Goal: Check status: Check status

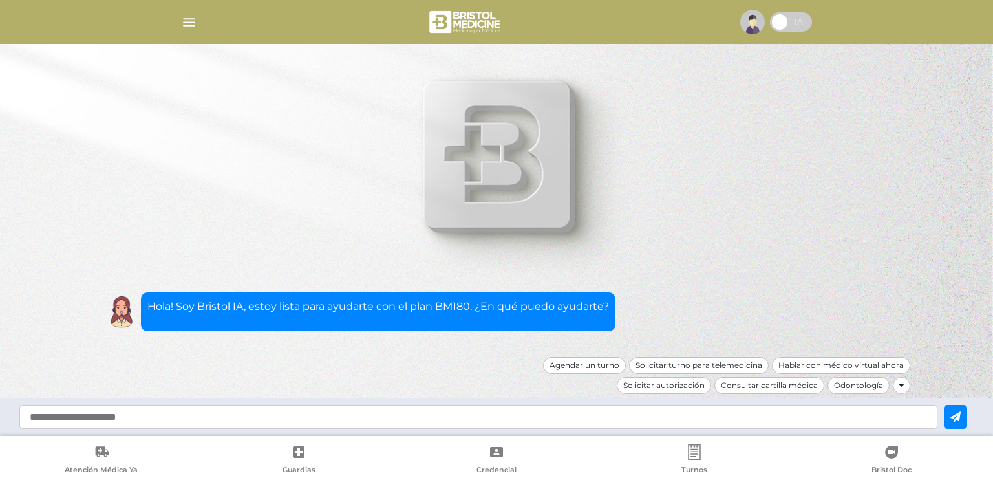
click at [780, 25] on span at bounding box center [791, 21] width 42 height 19
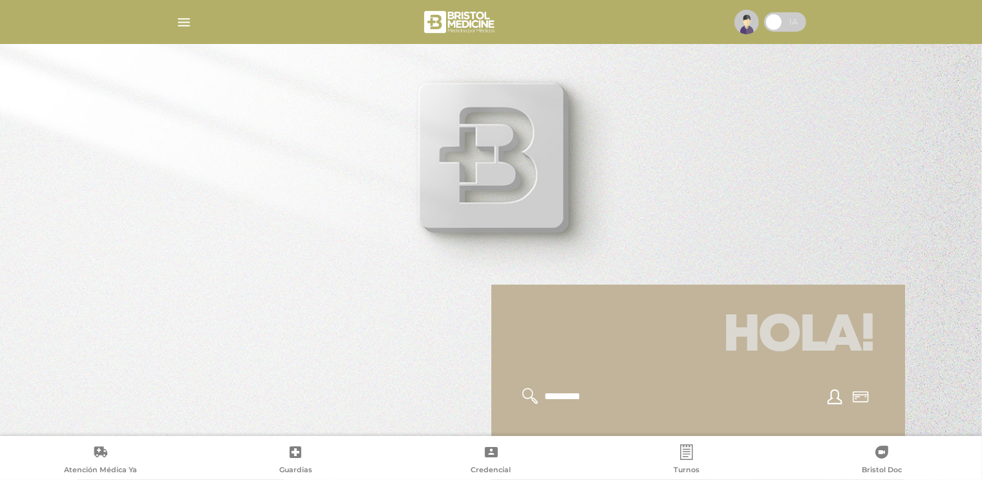
click at [665, 339] on h1 "Hola!" at bounding box center [698, 336] width 383 height 72
click at [861, 401] on icon at bounding box center [861, 396] width 16 height 11
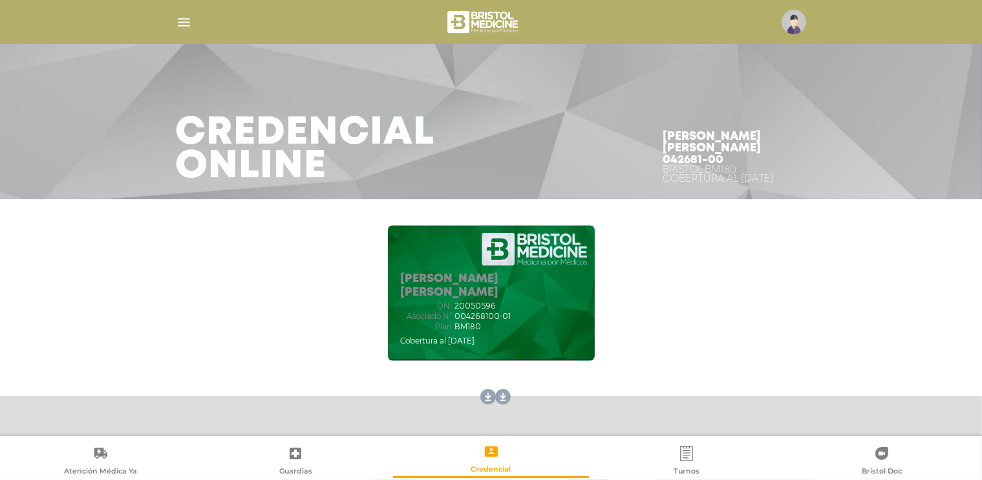
click at [471, 20] on img at bounding box center [484, 21] width 77 height 31
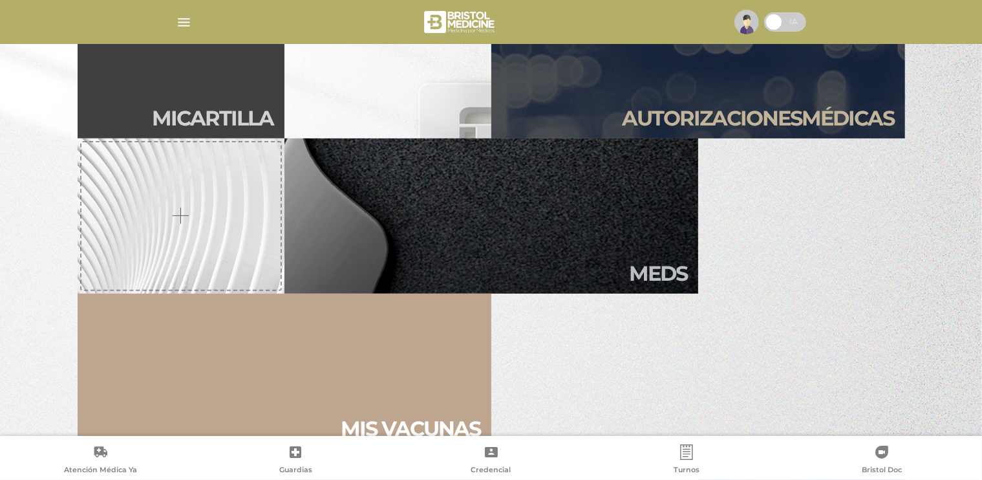
scroll to position [259, 0]
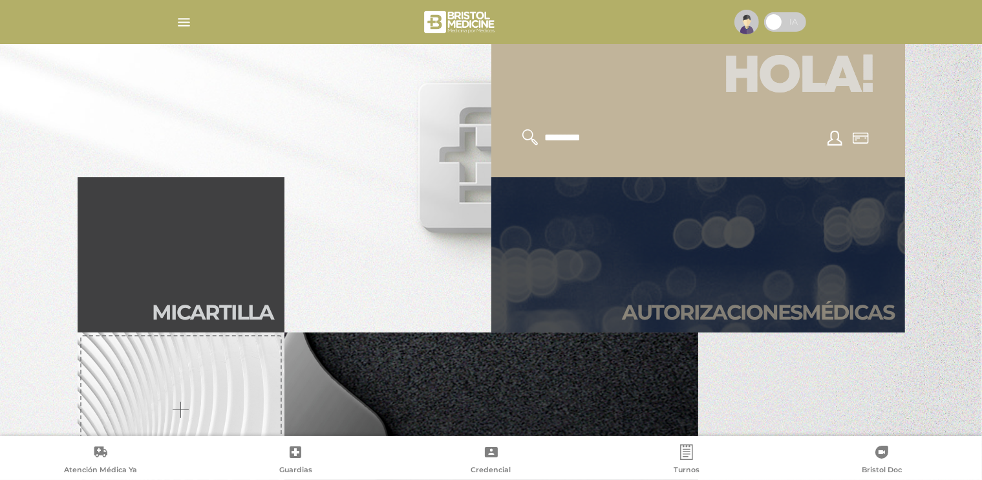
click at [695, 247] on link "Autori zaciones médicas" at bounding box center [699, 254] width 414 height 155
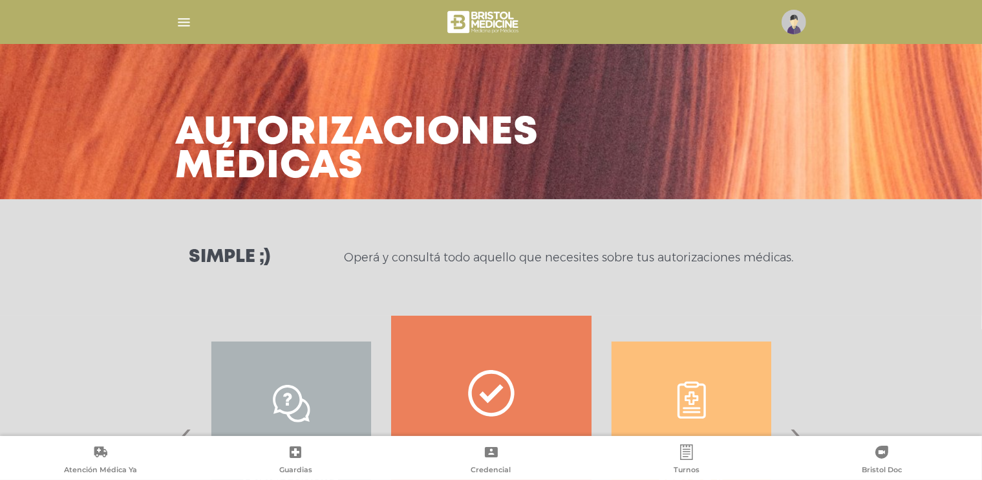
scroll to position [129, 0]
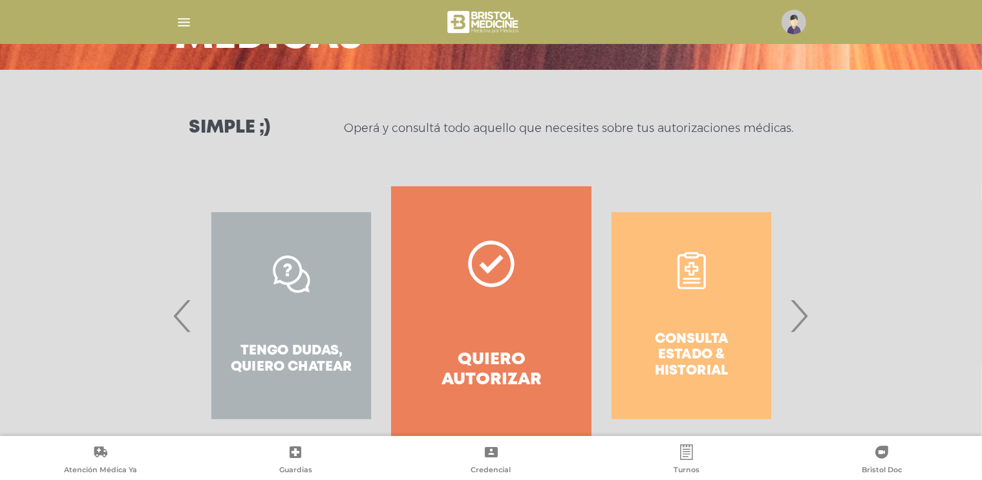
click at [801, 316] on span "›" at bounding box center [799, 316] width 25 height 70
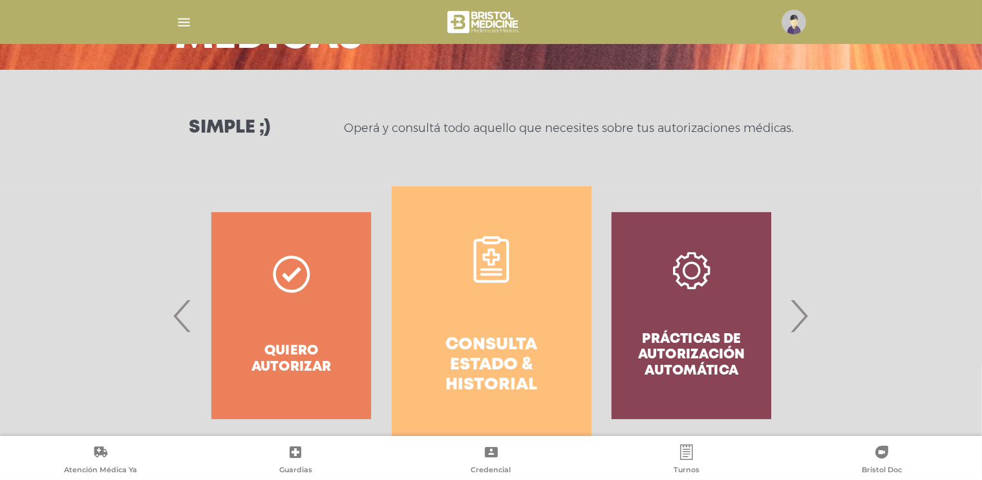
click at [505, 345] on h4 "Consulta estado & historial" at bounding box center [491, 365] width 153 height 61
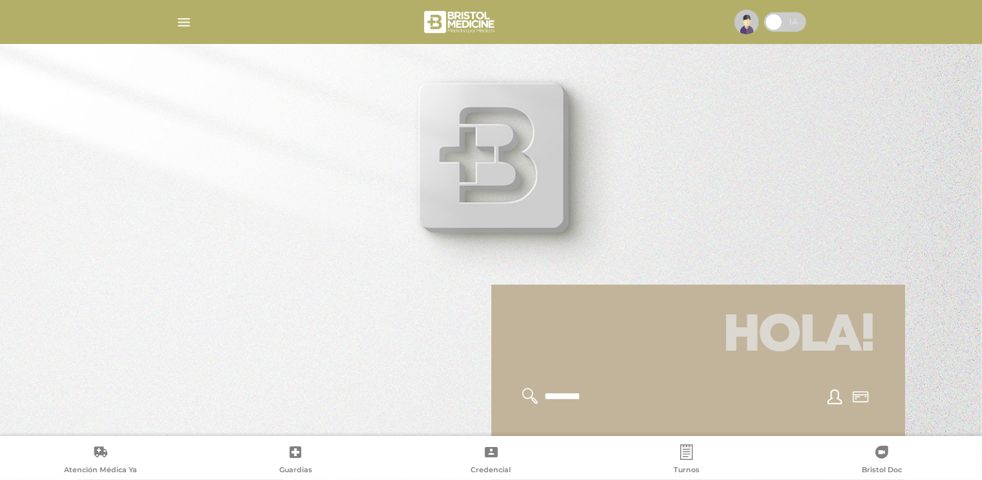
click at [794, 18] on span at bounding box center [785, 21] width 42 height 19
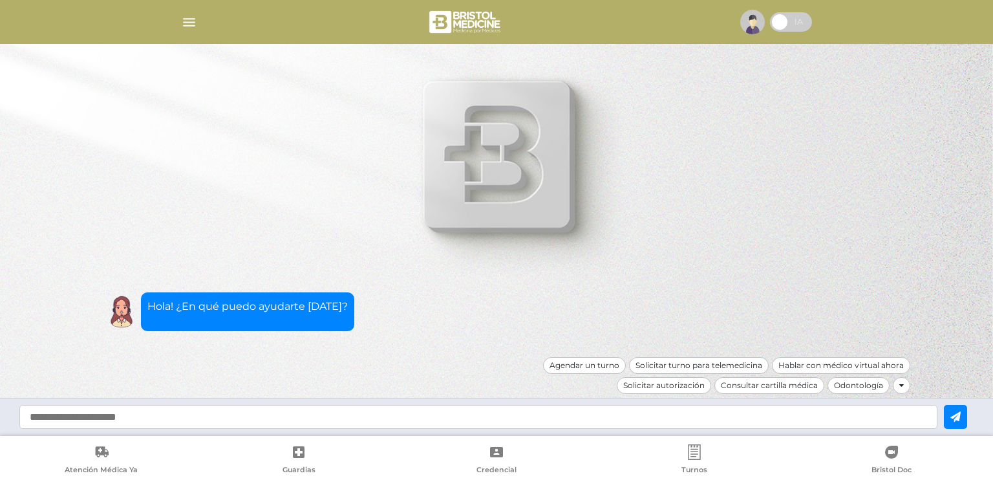
click at [903, 391] on div at bounding box center [901, 385] width 17 height 17
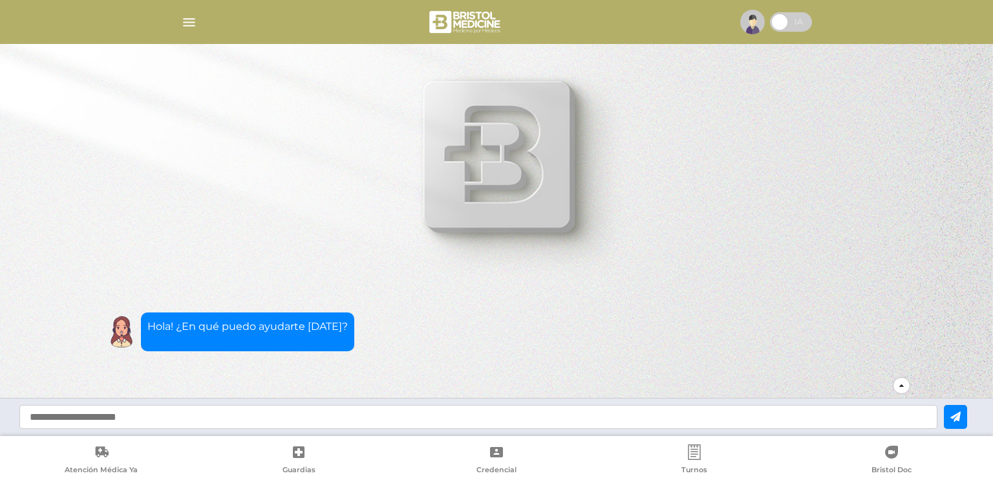
click at [898, 385] on div at bounding box center [901, 385] width 17 height 17
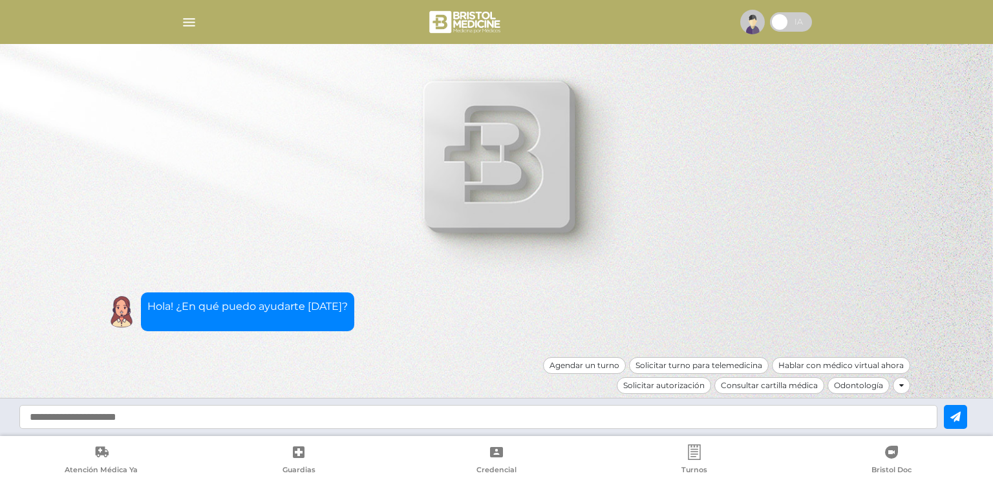
click at [189, 23] on img "button" at bounding box center [189, 22] width 16 height 16
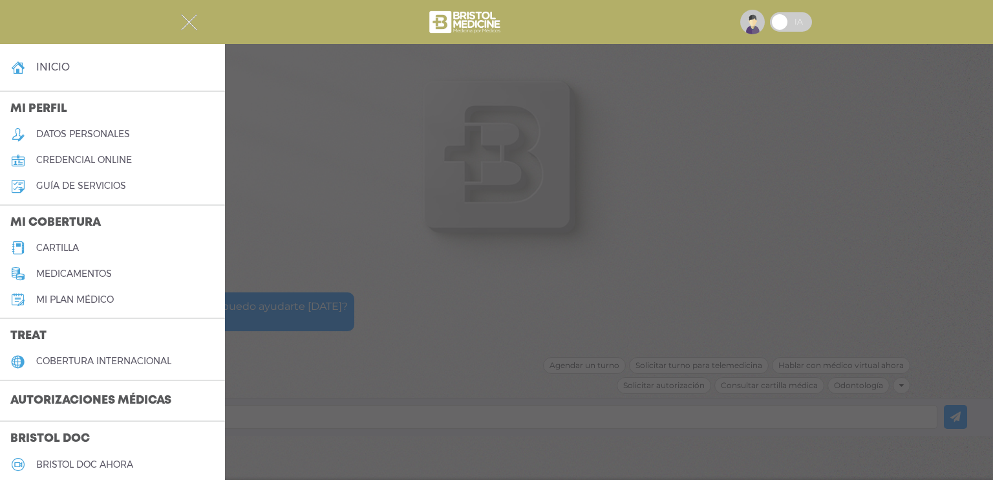
click at [69, 404] on h3 "Autorizaciones médicas" at bounding box center [91, 401] width 182 height 25
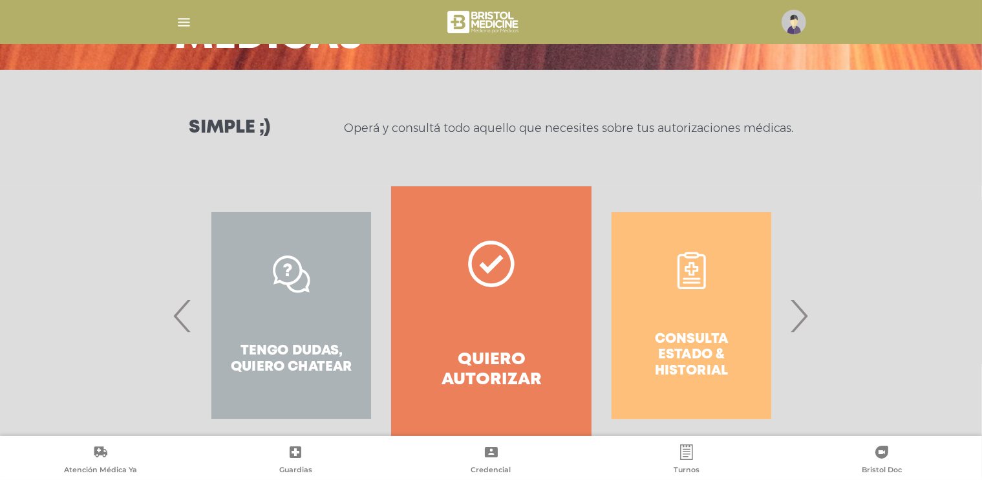
scroll to position [169, 0]
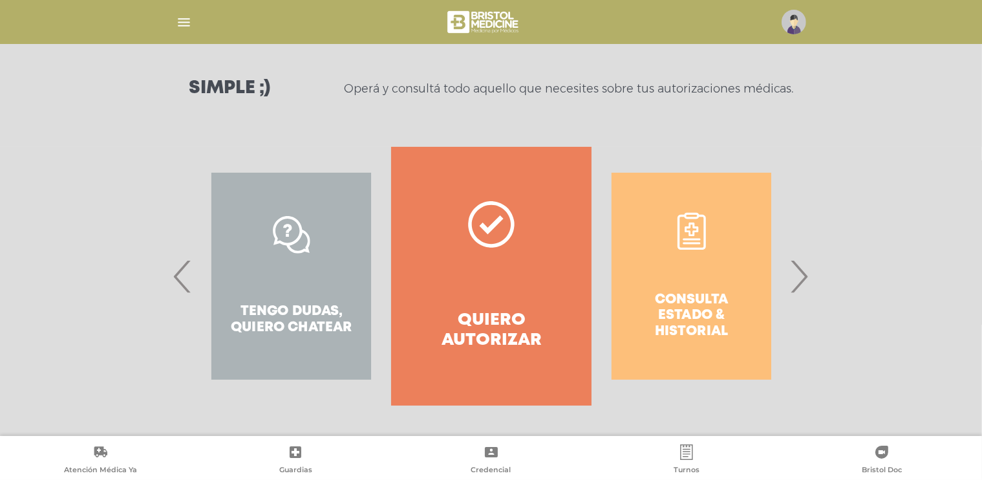
click at [805, 279] on span "›" at bounding box center [799, 276] width 25 height 70
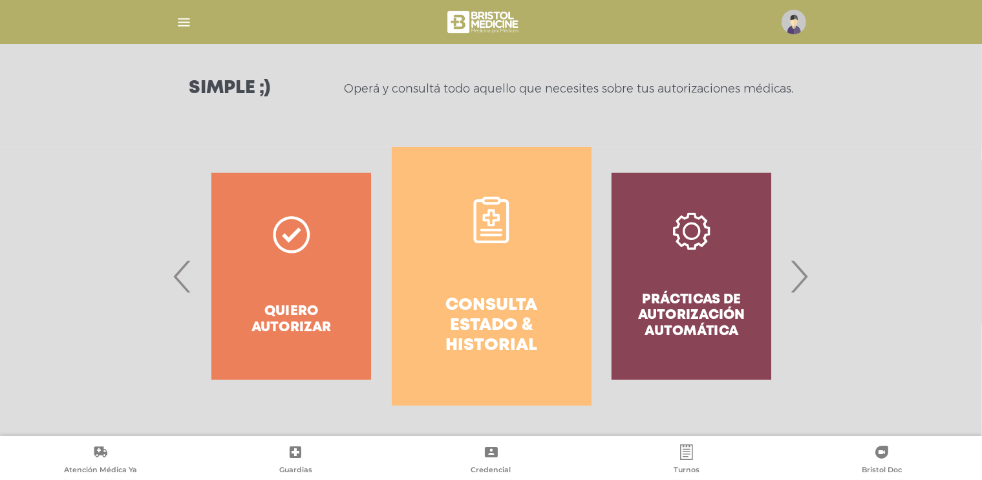
click at [487, 312] on h4 "Consulta estado & historial" at bounding box center [491, 326] width 153 height 61
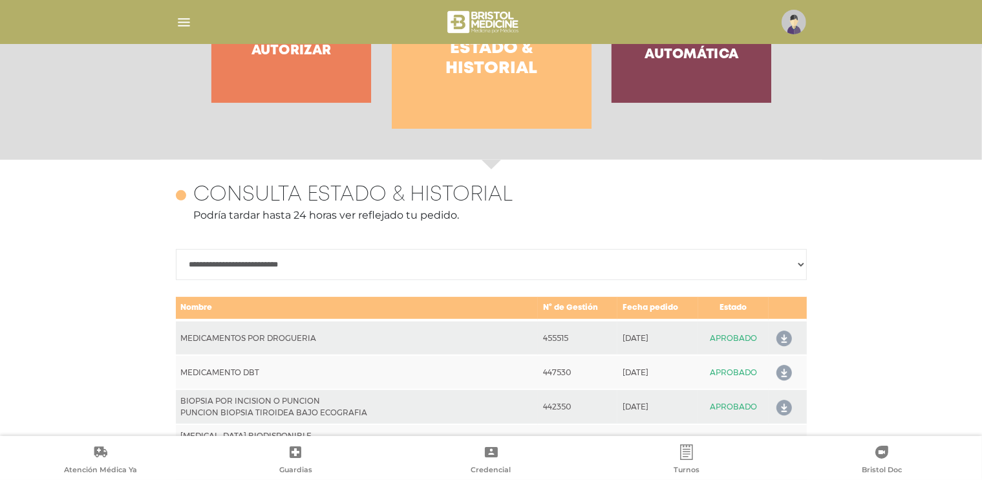
scroll to position [0, 0]
